Goal: Task Accomplishment & Management: Use online tool/utility

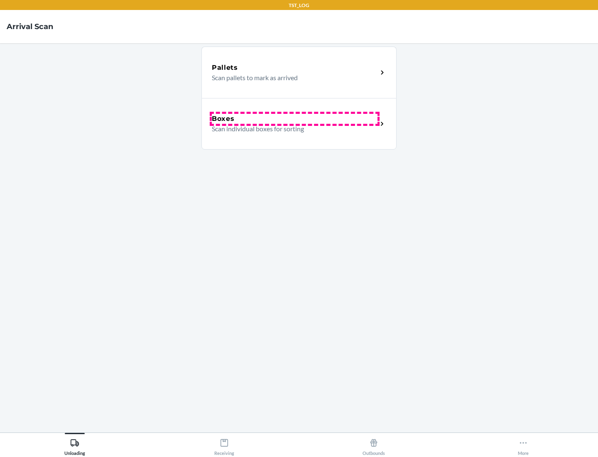
click at [295, 119] on div "Boxes" at bounding box center [295, 119] width 166 height 10
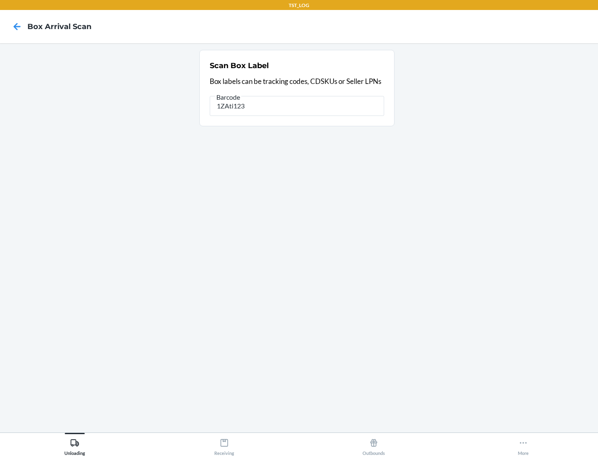
type input "1ZAti123"
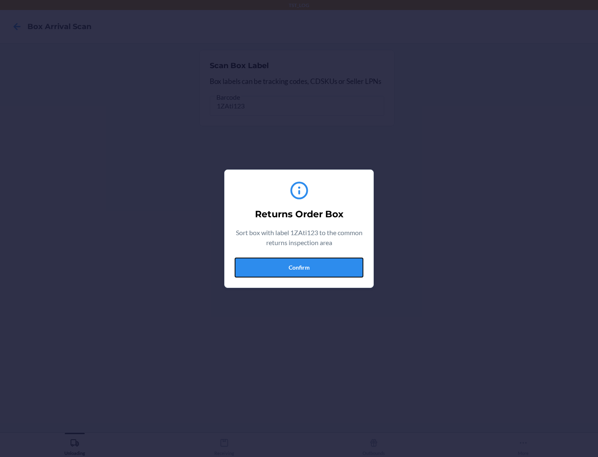
click at [299, 267] on button "Confirm" at bounding box center [299, 268] width 129 height 20
